Goal: Check status: Check status

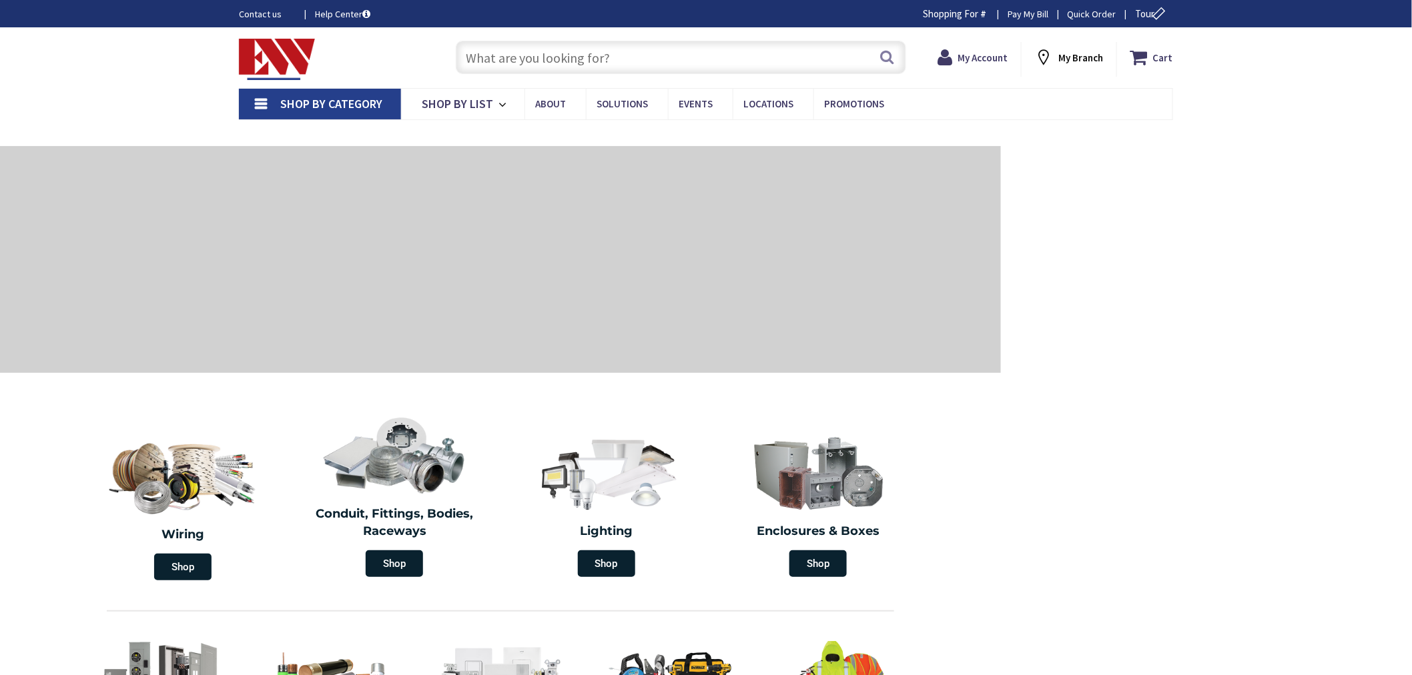
type input "[GEOGRAPHIC_DATA][PERSON_NAME], [GEOGRAPHIC_DATA]"
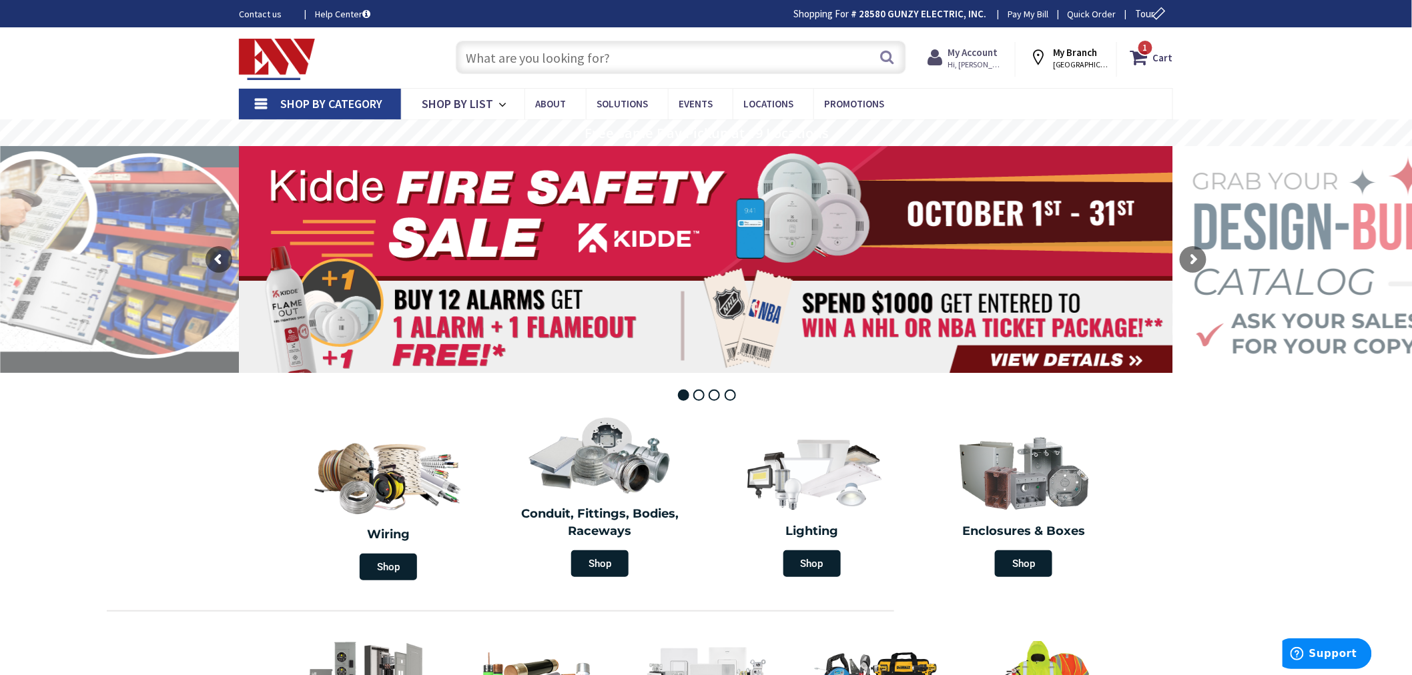
click at [965, 51] on strong "My Account" at bounding box center [973, 52] width 50 height 13
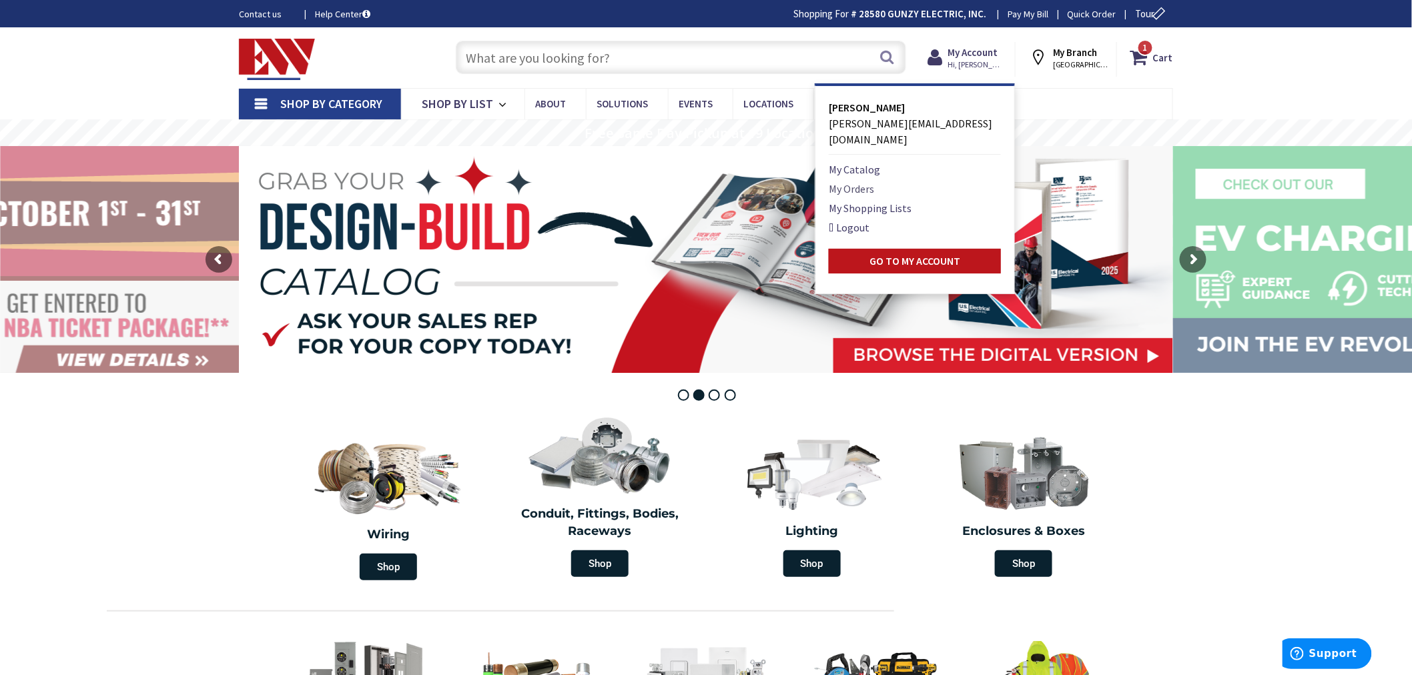
click at [866, 181] on link "My Orders" at bounding box center [851, 189] width 45 height 16
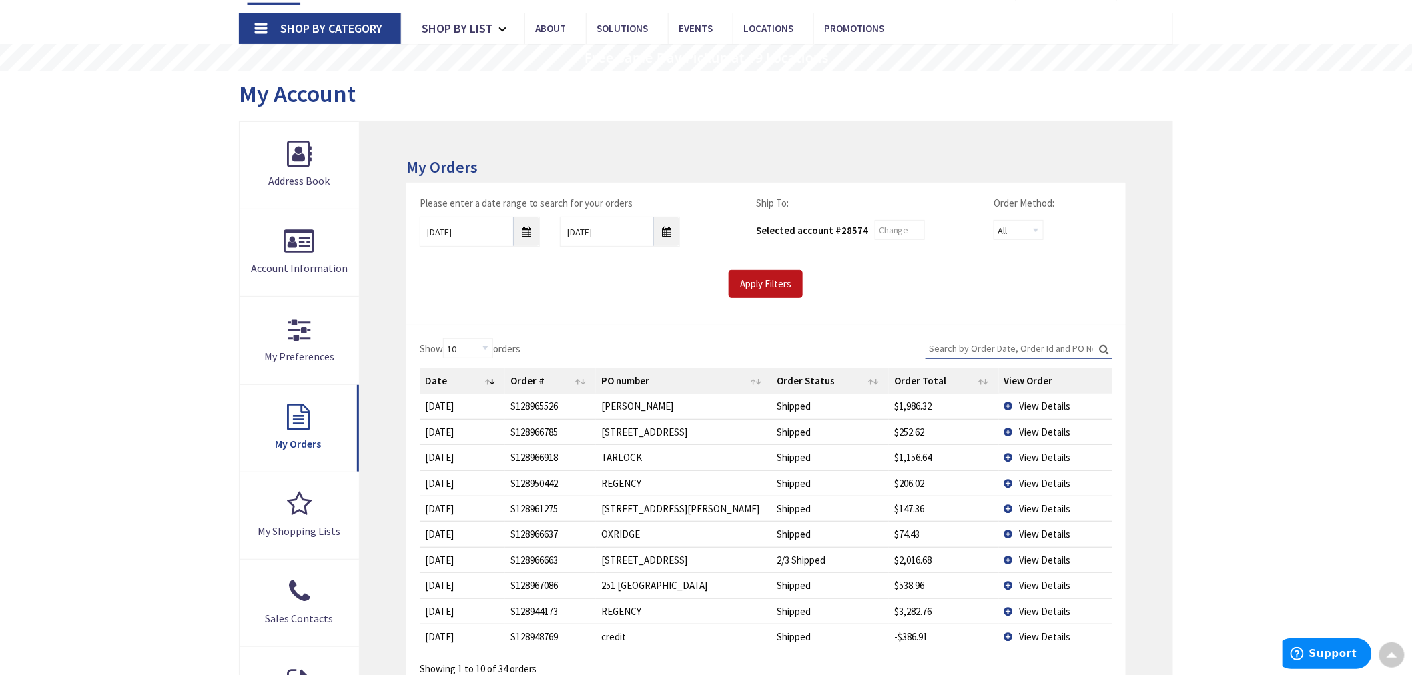
scroll to position [148, 0]
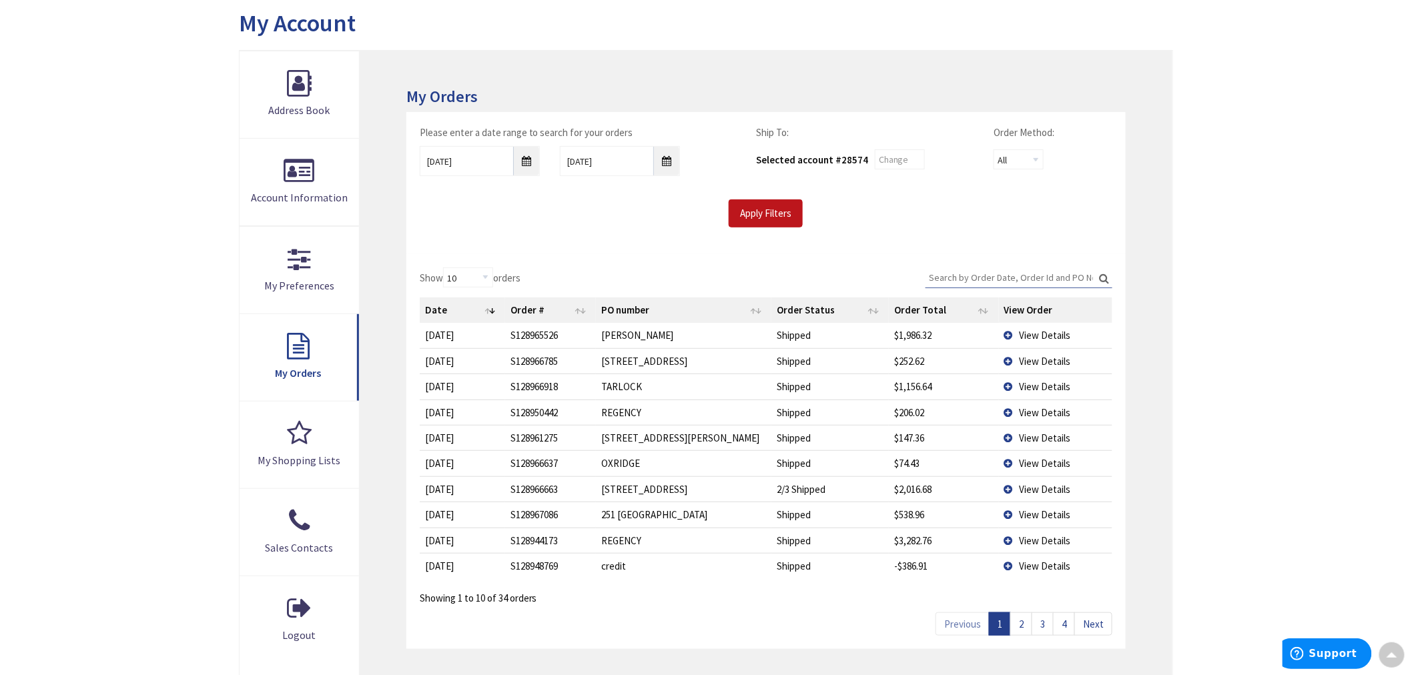
click at [1028, 336] on span "View Details" at bounding box center [1045, 335] width 51 height 13
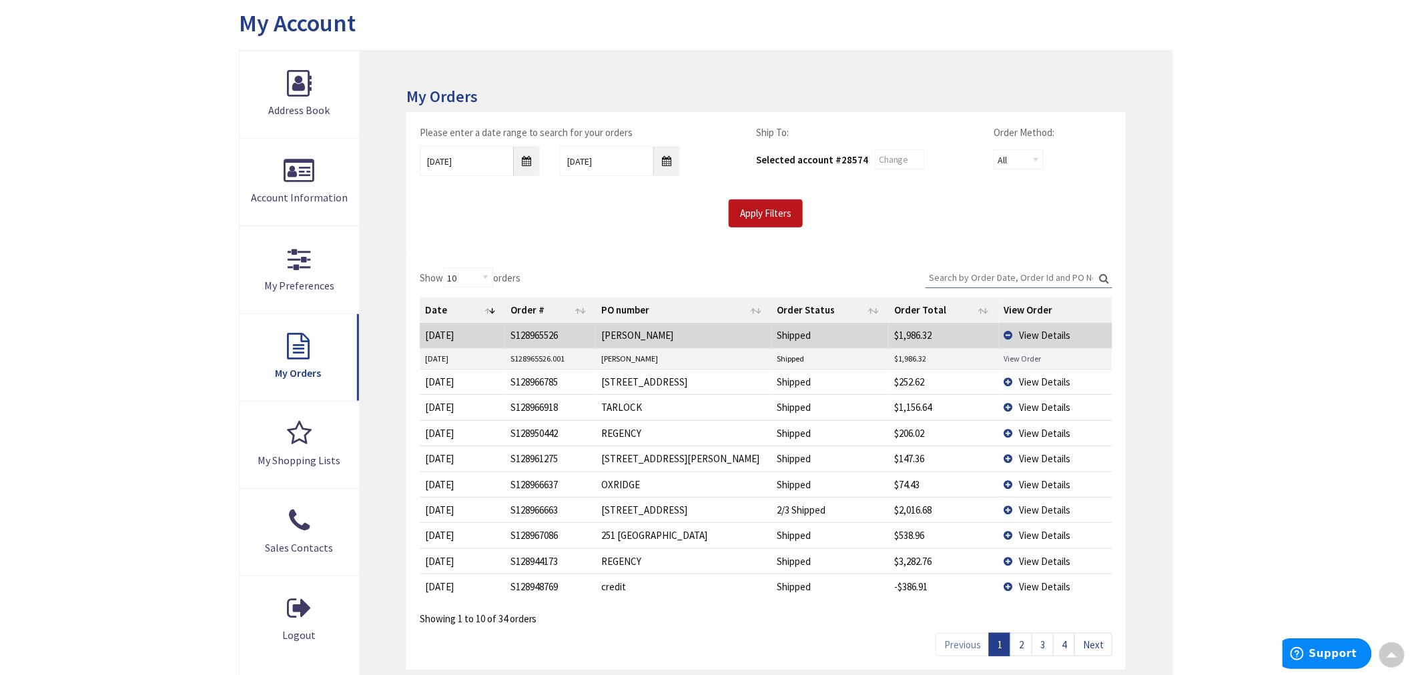
click at [1023, 358] on link "View Order" at bounding box center [1023, 358] width 37 height 11
click at [1008, 380] on td "View Details" at bounding box center [1055, 381] width 113 height 25
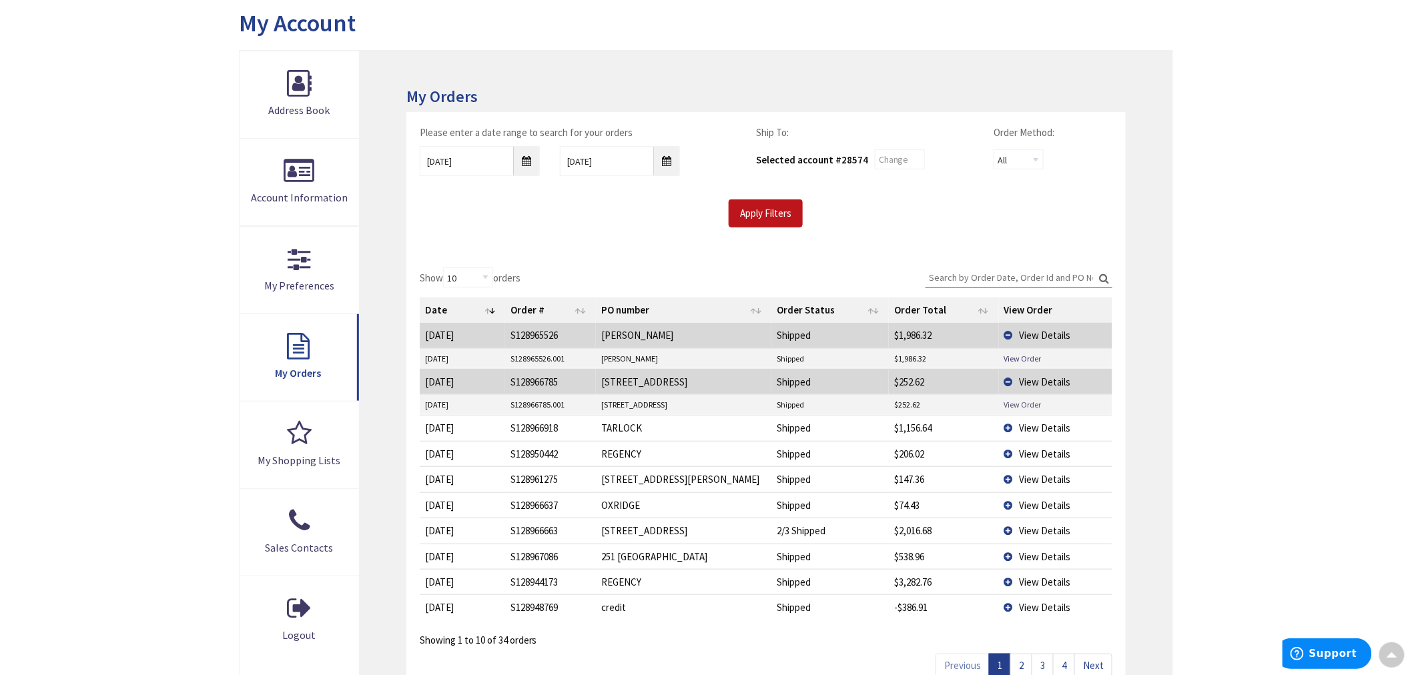
click at [1031, 402] on link "View Order" at bounding box center [1023, 404] width 37 height 11
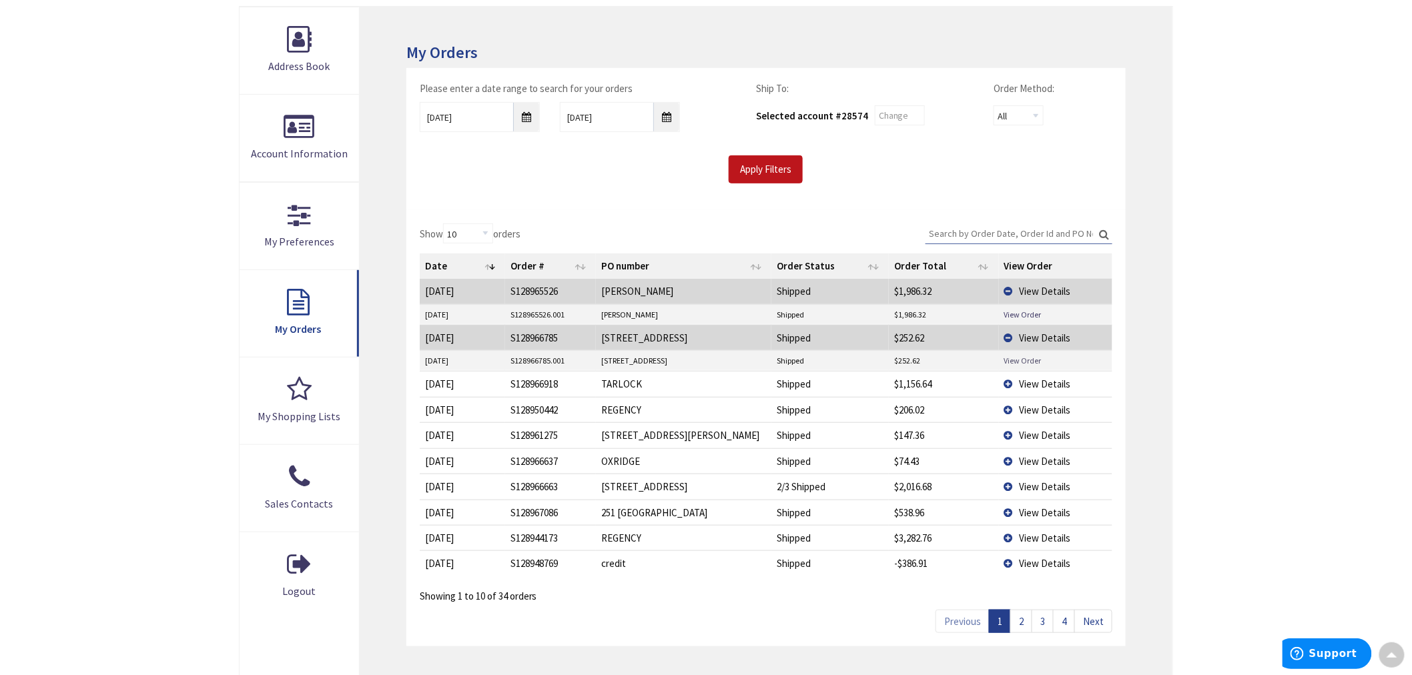
scroll to position [222, 0]
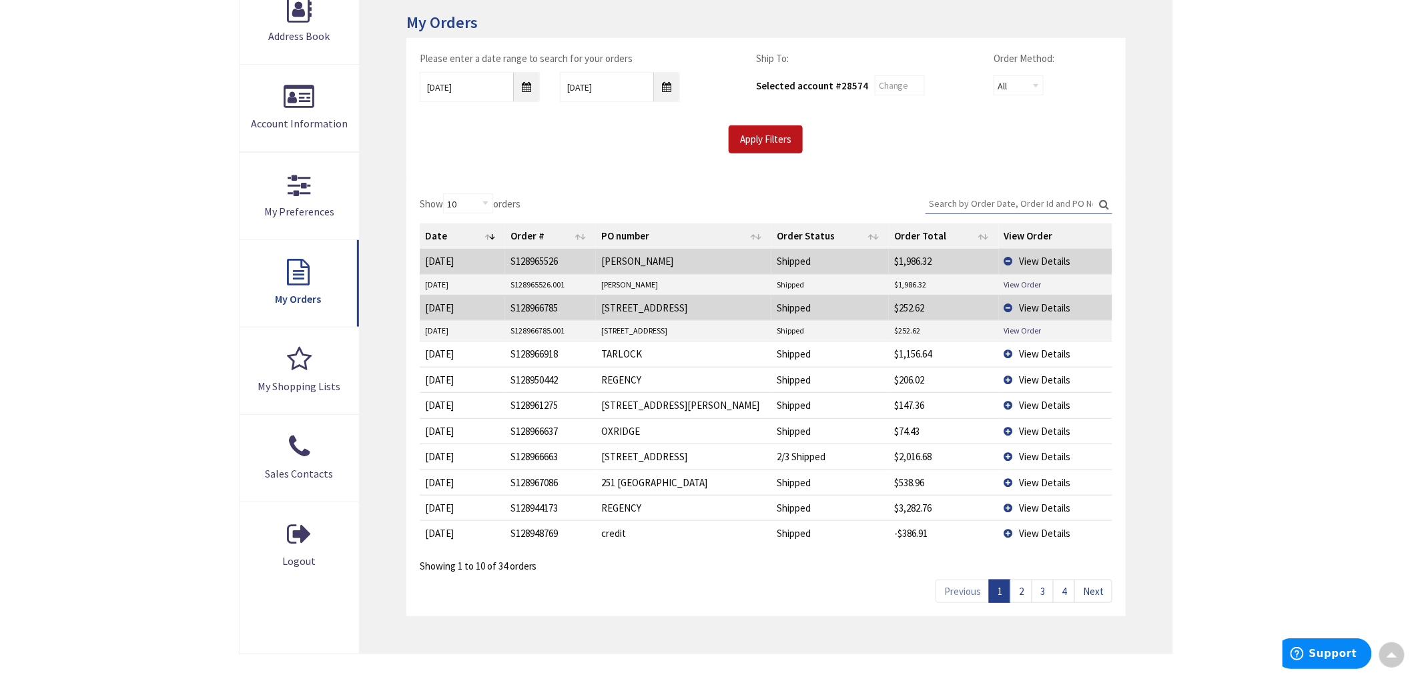
click at [1023, 535] on span "View Details" at bounding box center [1045, 533] width 51 height 13
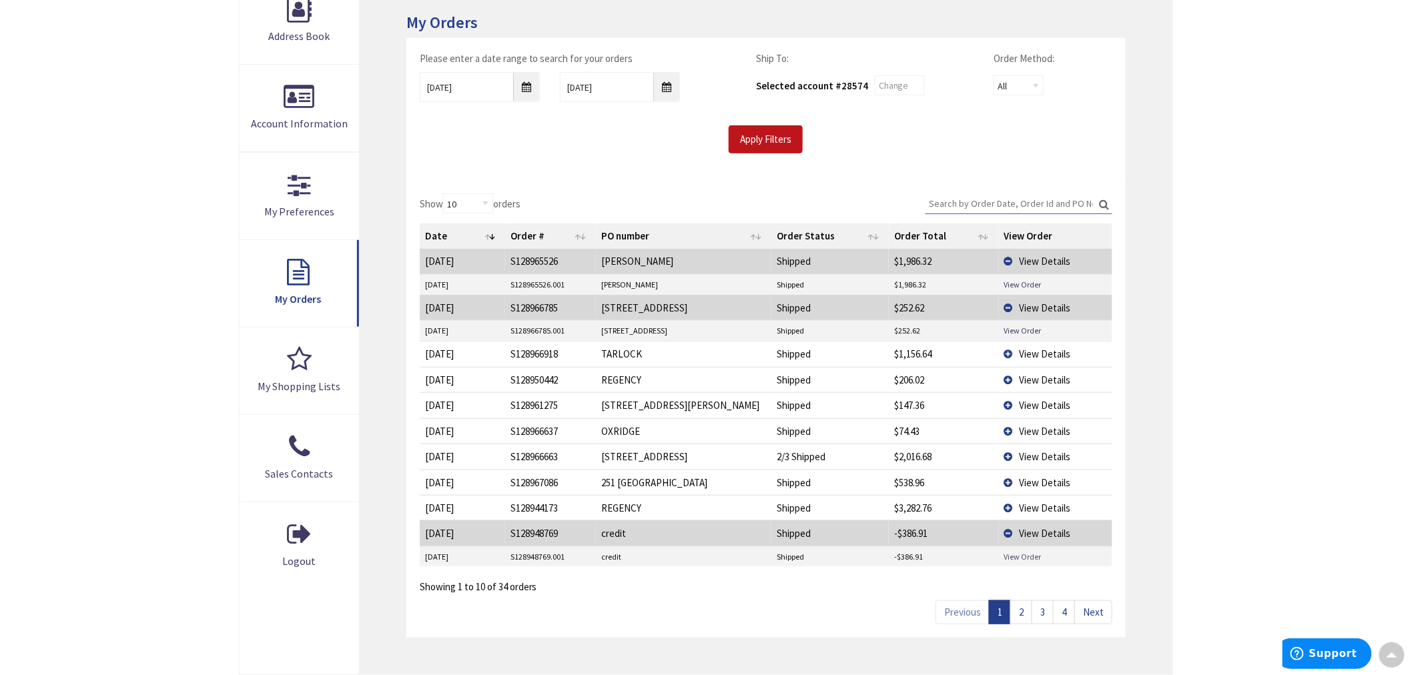
click at [1021, 559] on link "View Order" at bounding box center [1023, 556] width 37 height 11
click at [1028, 405] on span "View Details" at bounding box center [1045, 405] width 51 height 13
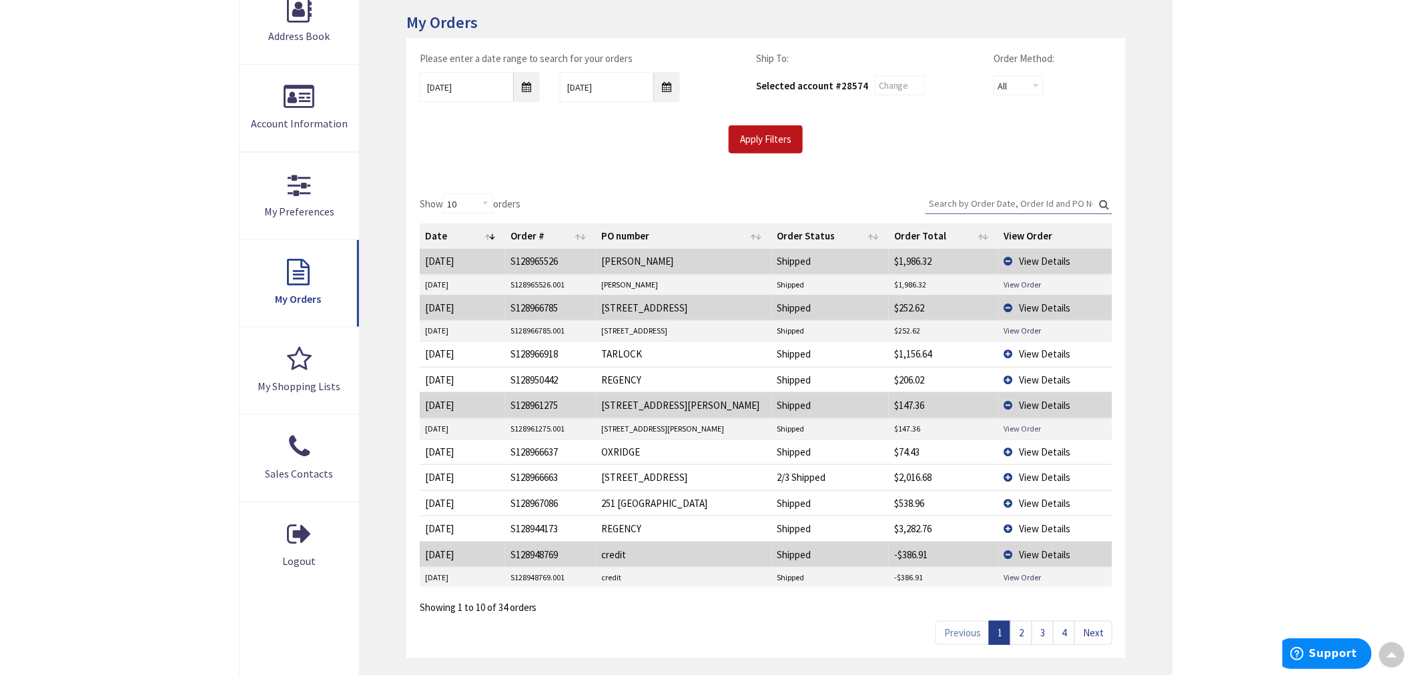
click at [1010, 430] on link "View Order" at bounding box center [1023, 428] width 37 height 11
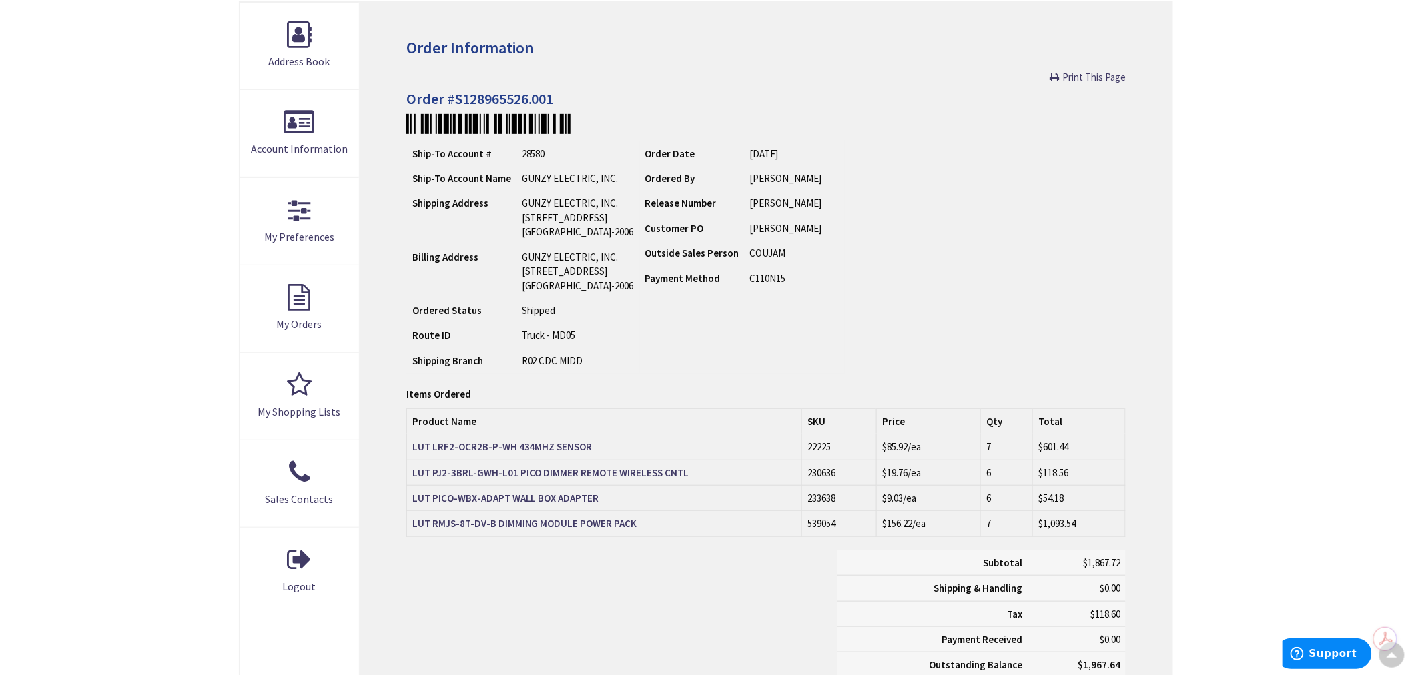
scroll to position [150, 0]
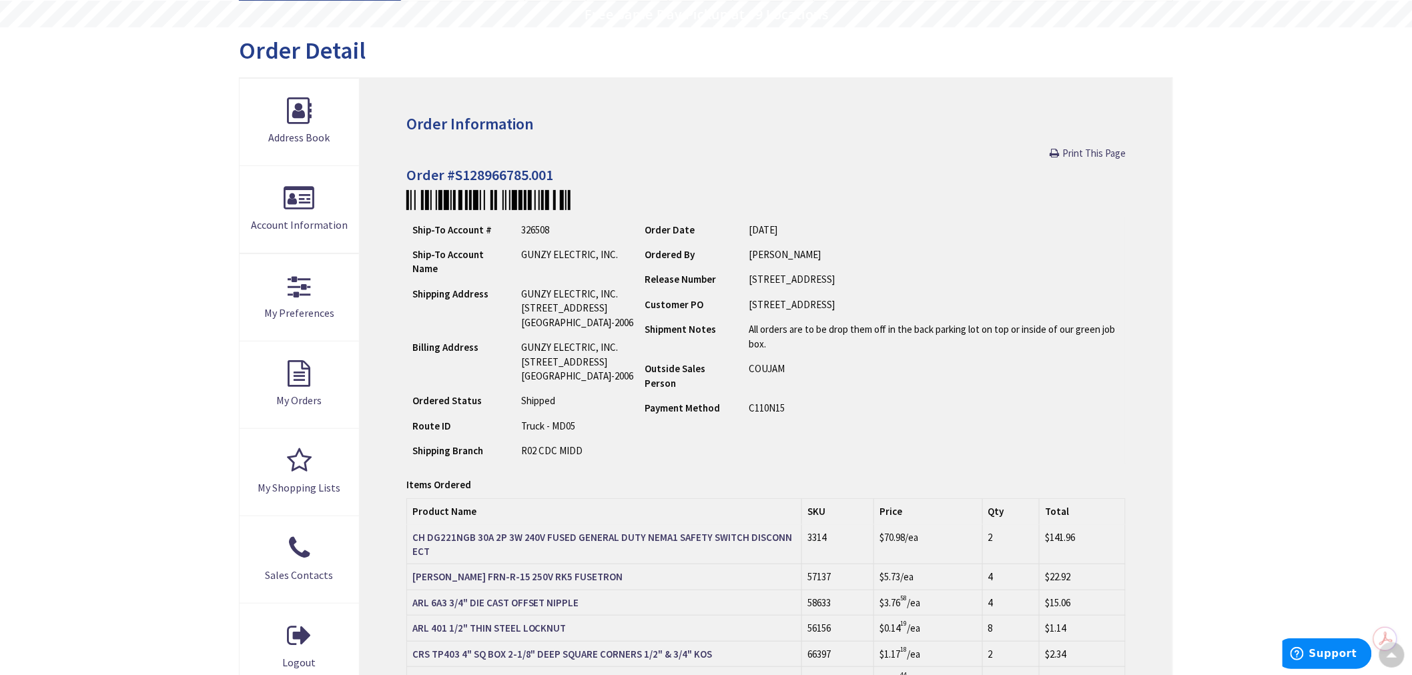
scroll to position [74, 0]
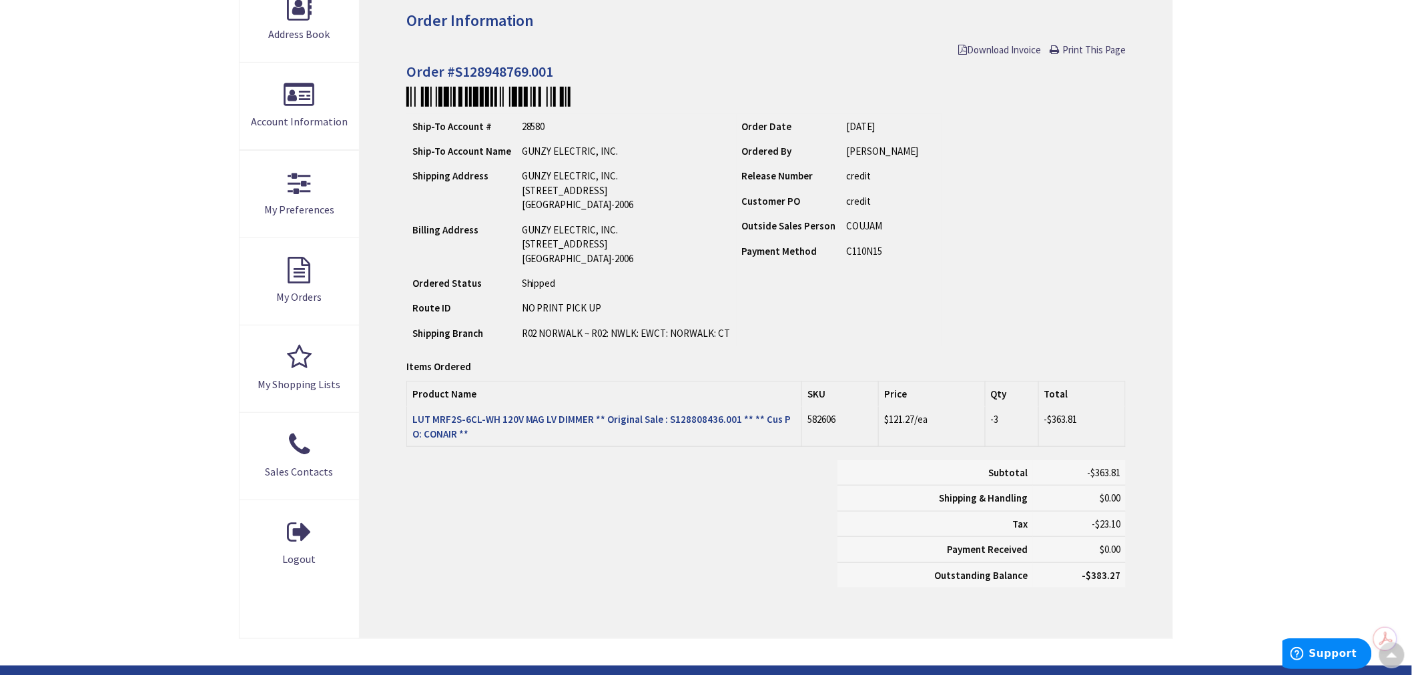
scroll to position [224, 0]
